Goal: Contribute content

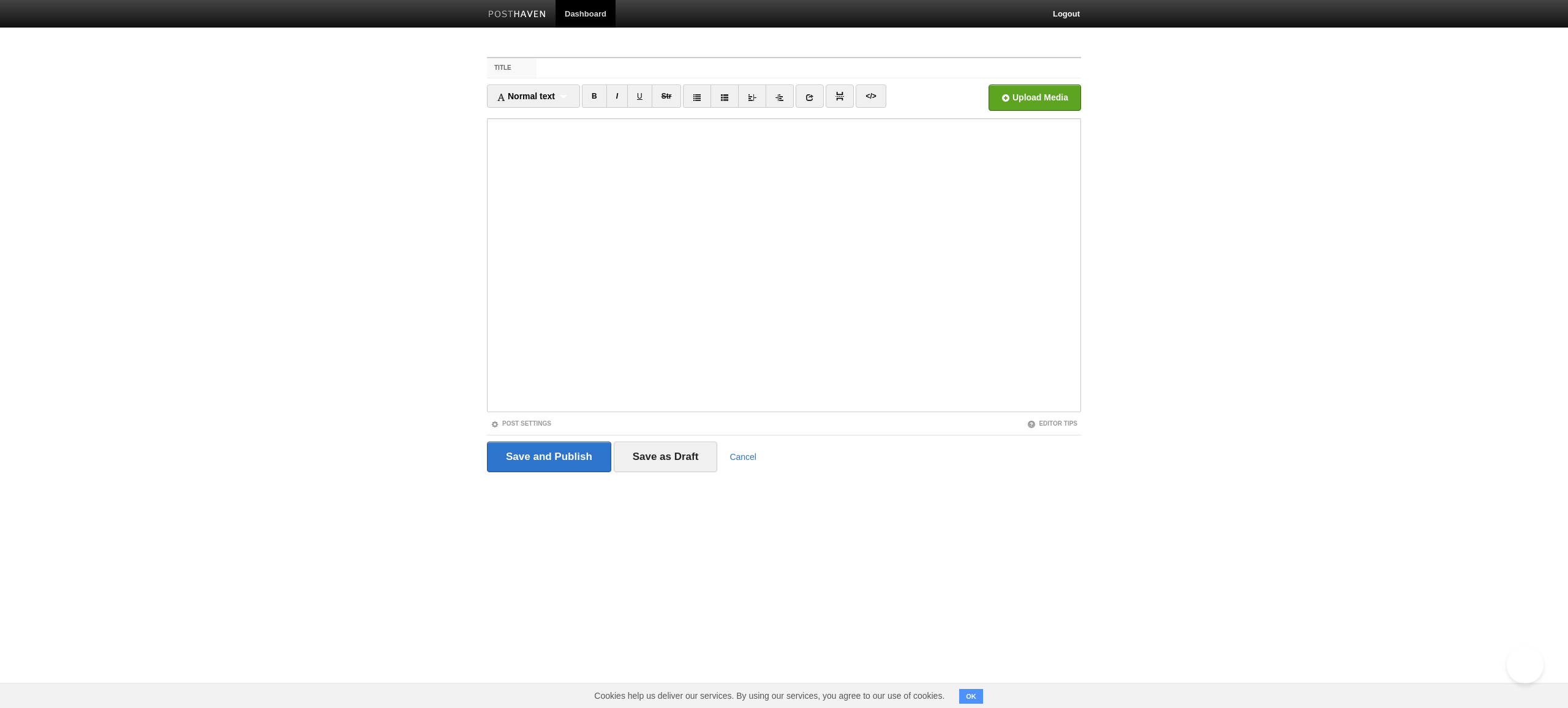
click at [808, 68] on input "Title" at bounding box center [808, 68] width 544 height 19
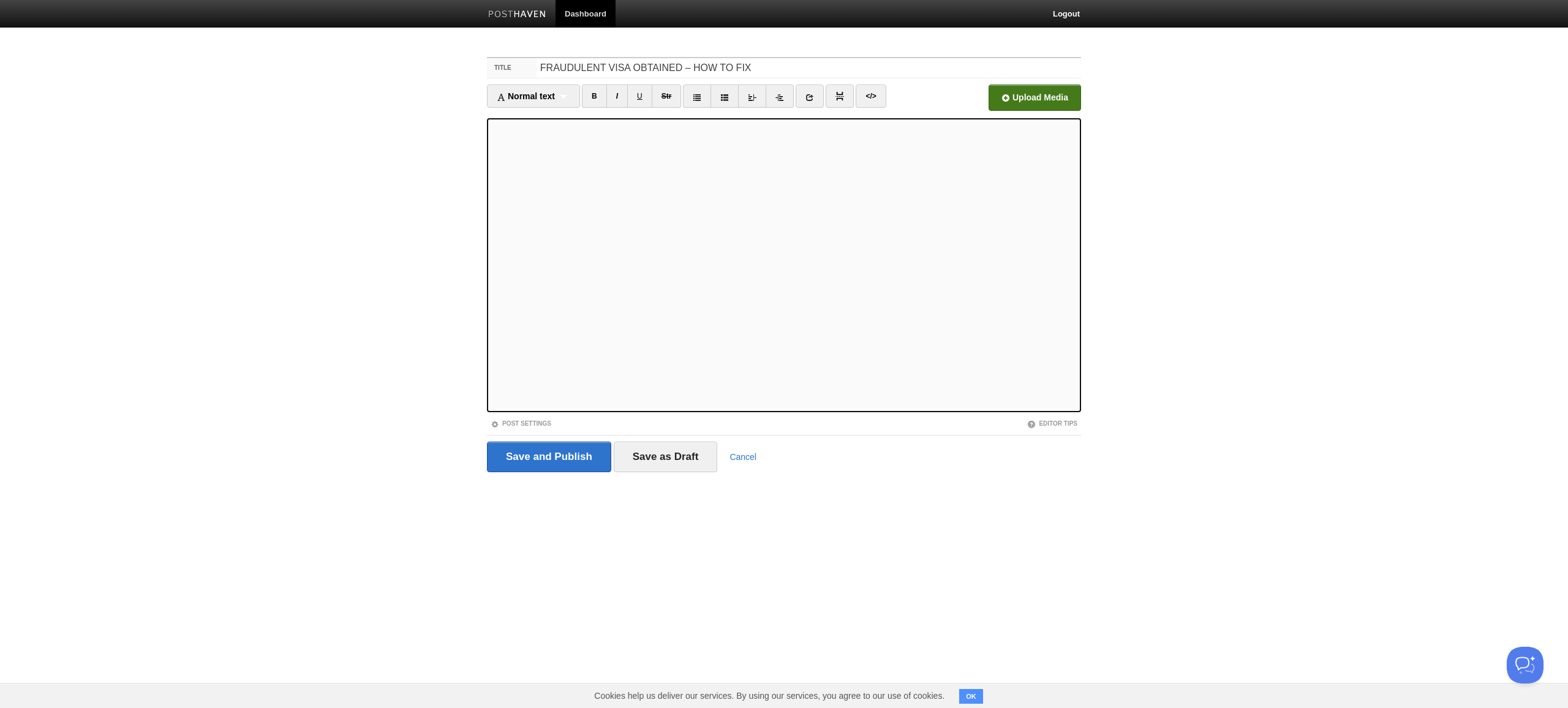
type input "FRAUDULENT VISA OBTAINED – HOW TO FIX"
click at [1035, 98] on input "file" at bounding box center [665, 101] width 927 height 62
